Goal: Transaction & Acquisition: Book appointment/travel/reservation

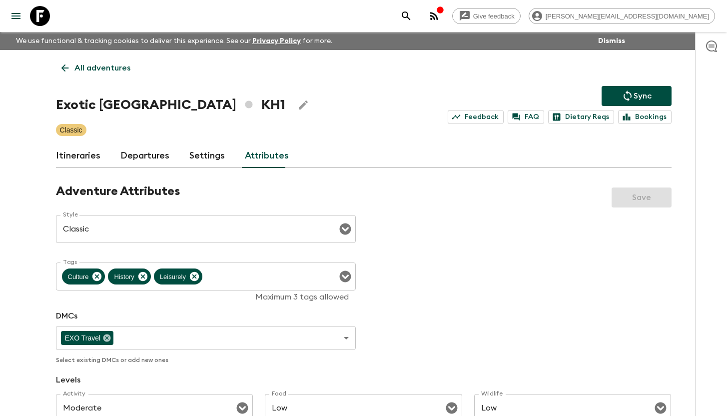
click at [50, 27] on div at bounding box center [33, 16] width 42 height 28
click at [45, 21] on icon at bounding box center [40, 16] width 20 height 20
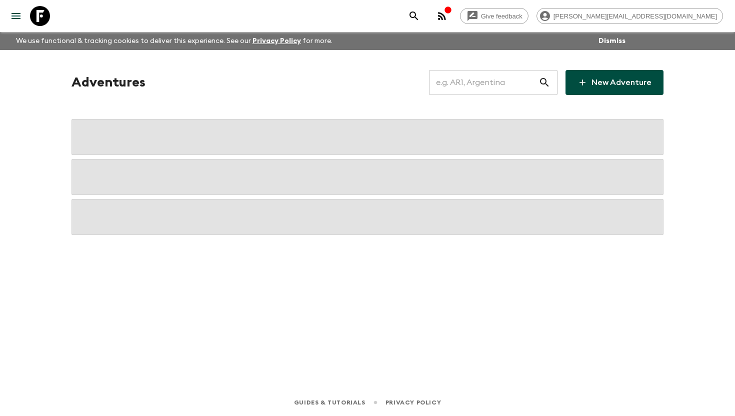
click at [515, 86] on input "text" at bounding box center [483, 82] width 109 height 28
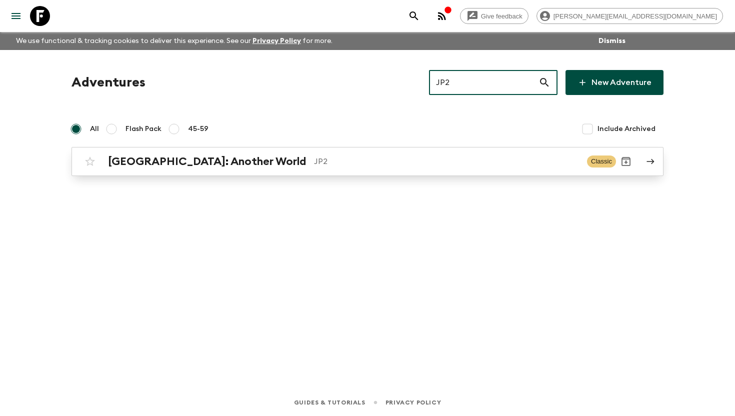
type input "JP2"
click at [203, 158] on h2 "[GEOGRAPHIC_DATA]: Another World" at bounding box center [207, 161] width 198 height 13
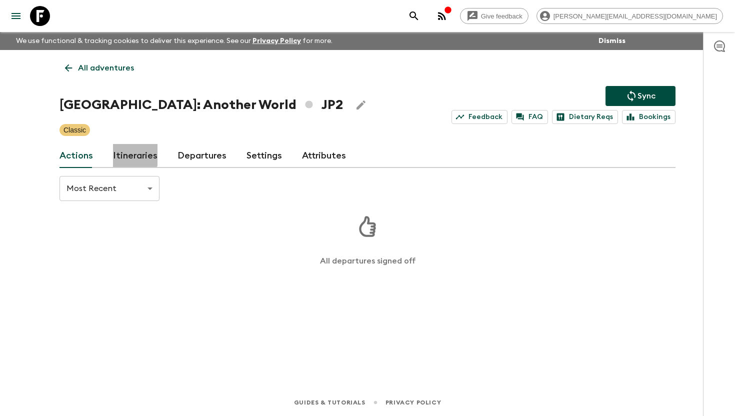
click at [132, 153] on link "Itineraries" at bounding box center [135, 156] width 44 height 24
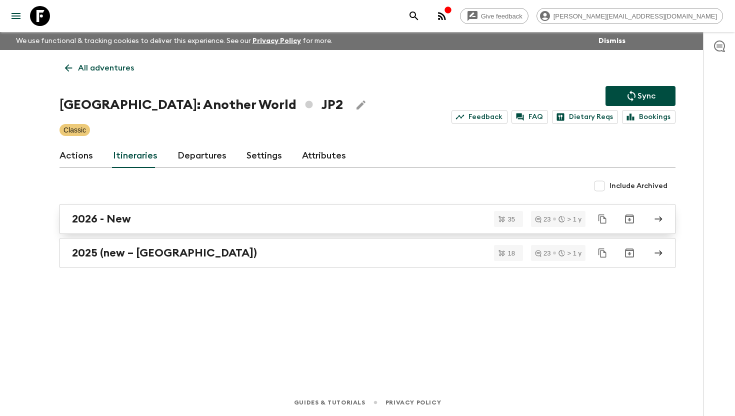
click at [134, 217] on div "2026 - New" at bounding box center [358, 218] width 572 height 13
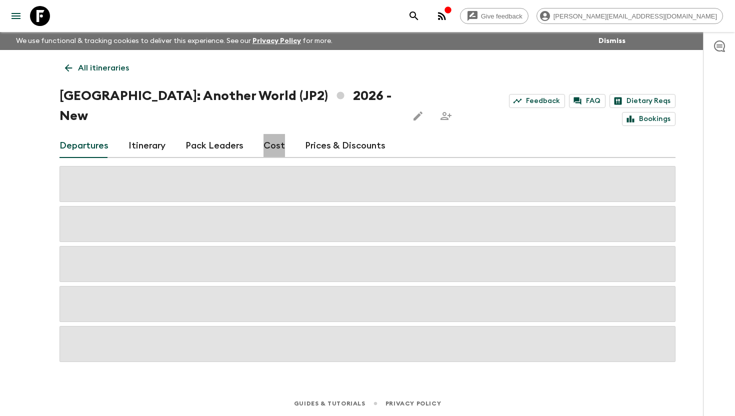
click at [272, 134] on link "Cost" at bounding box center [273, 146] width 21 height 24
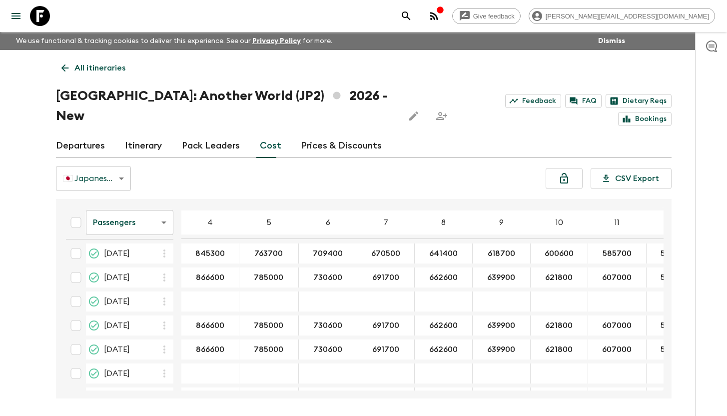
scroll to position [700, 0]
